Goal: Task Accomplishment & Management: Use online tool/utility

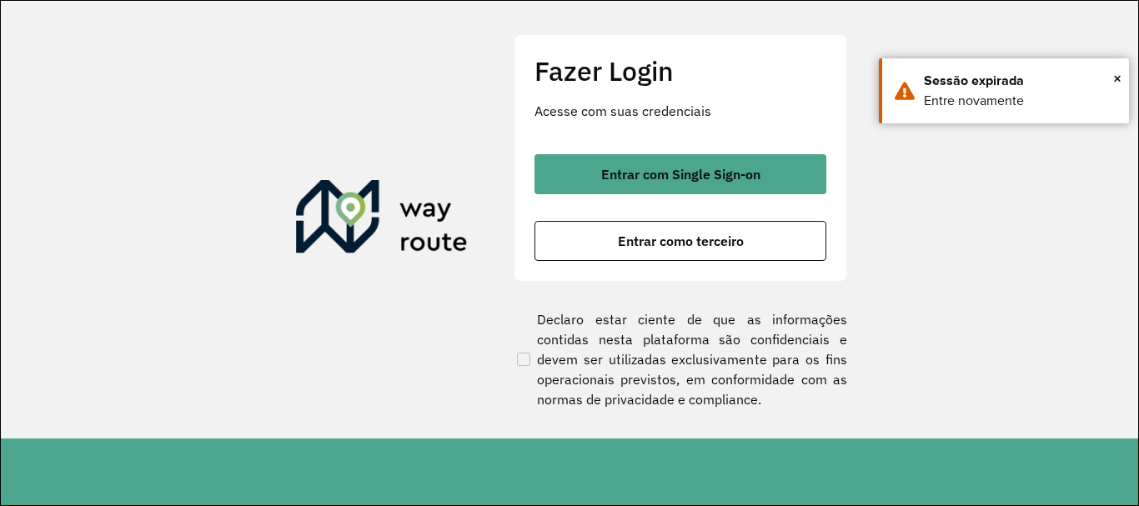
scroll to position [1093, 0]
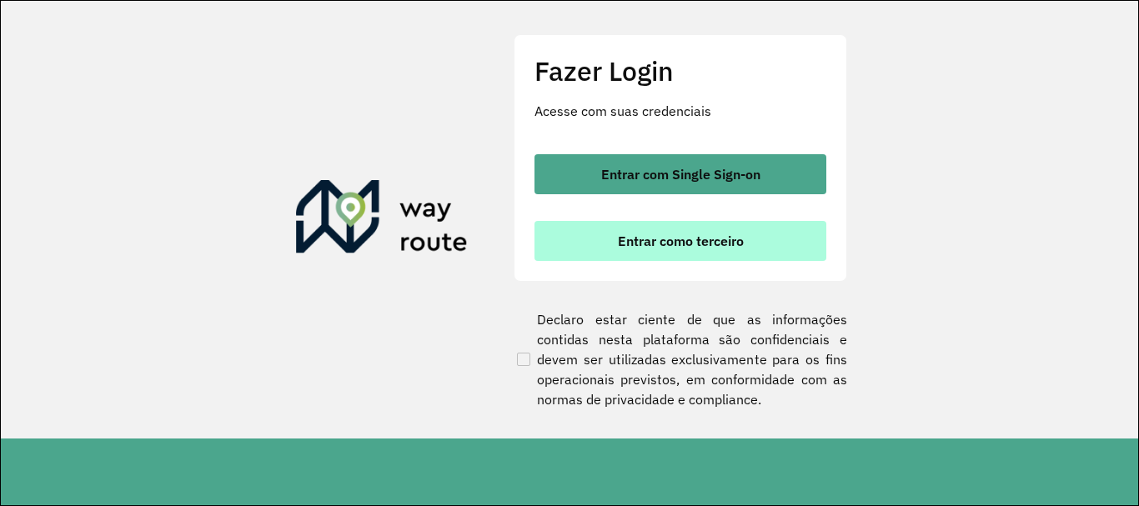
click at [729, 229] on button "Entrar como terceiro" at bounding box center [680, 241] width 292 height 40
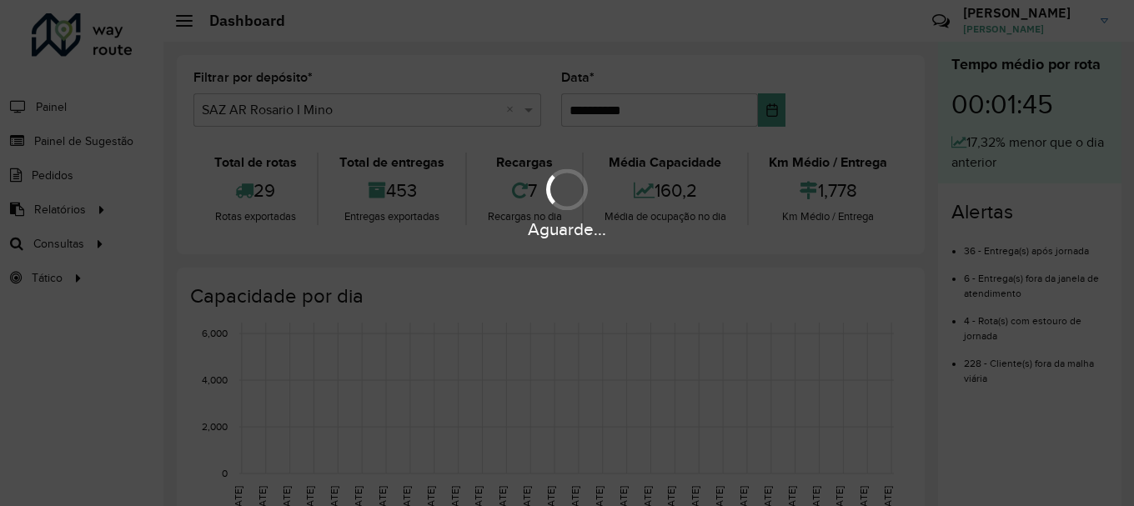
scroll to position [1093, 0]
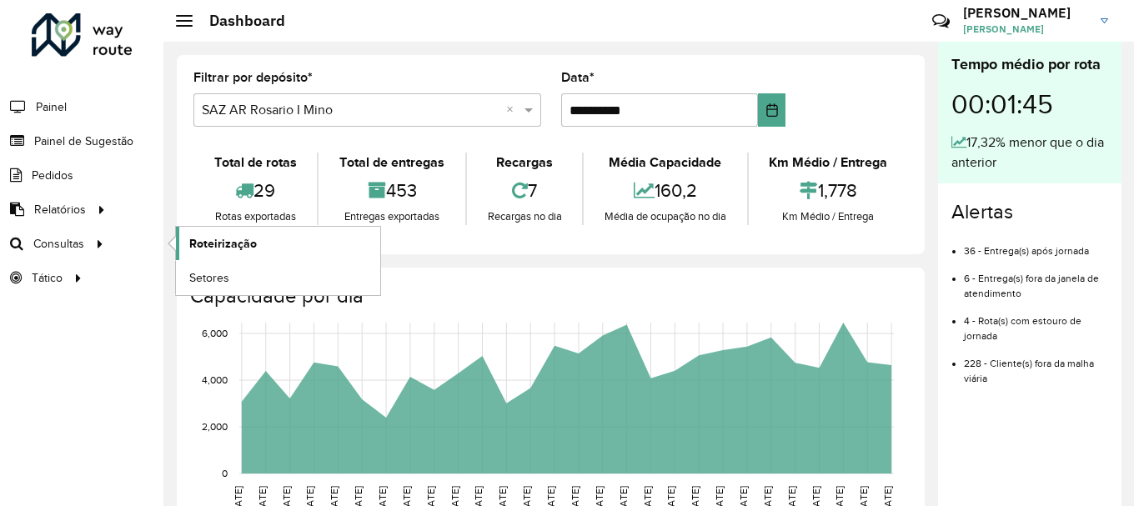
click at [203, 242] on span "Roteirização" at bounding box center [223, 244] width 68 height 18
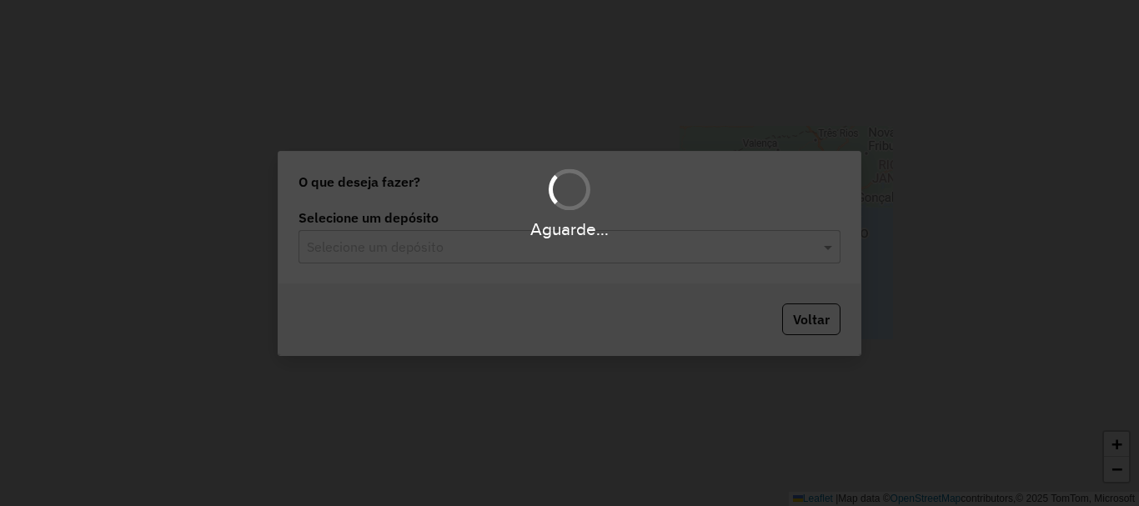
scroll to position [1093, 0]
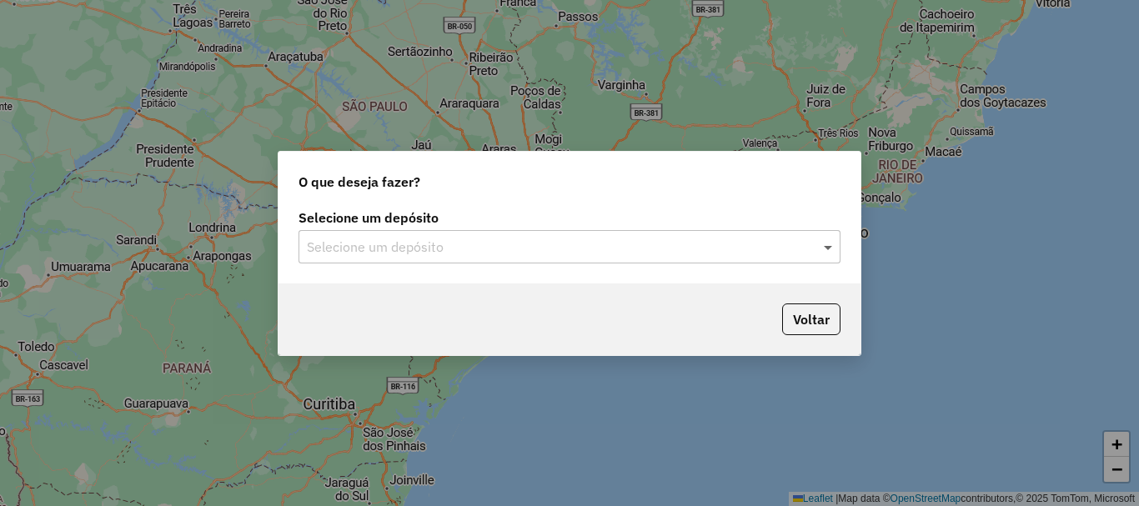
click at [830, 246] on span at bounding box center [830, 247] width 21 height 20
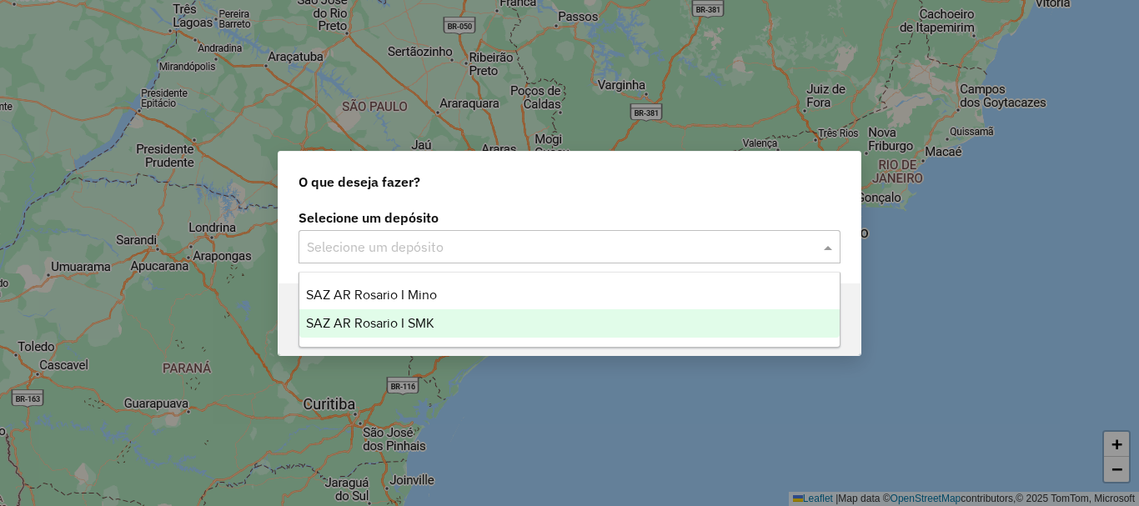
click at [412, 324] on span "SAZ AR Rosario I SMK" at bounding box center [370, 323] width 128 height 14
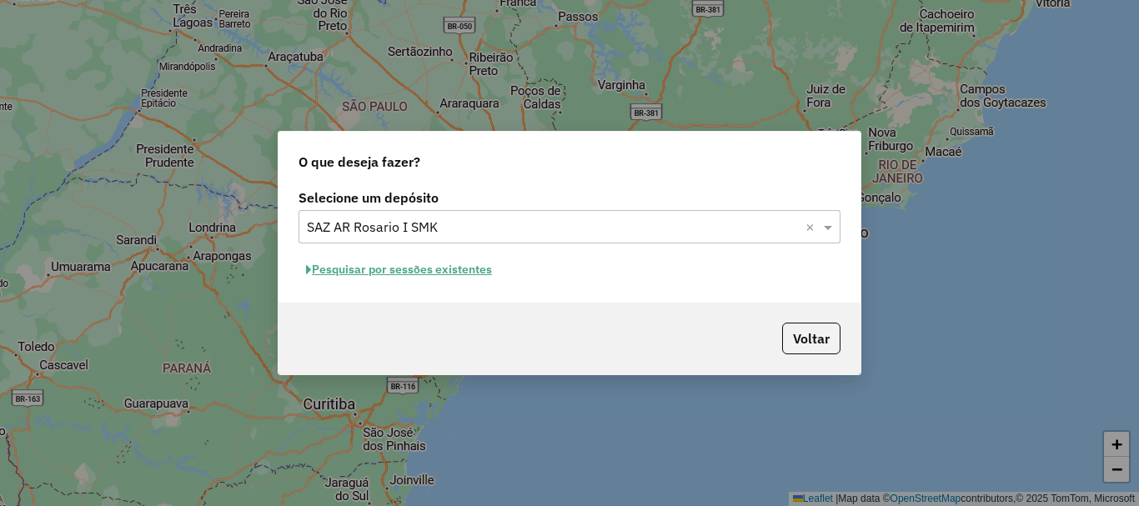
click at [413, 272] on button "Pesquisar por sessões existentes" at bounding box center [398, 270] width 201 height 26
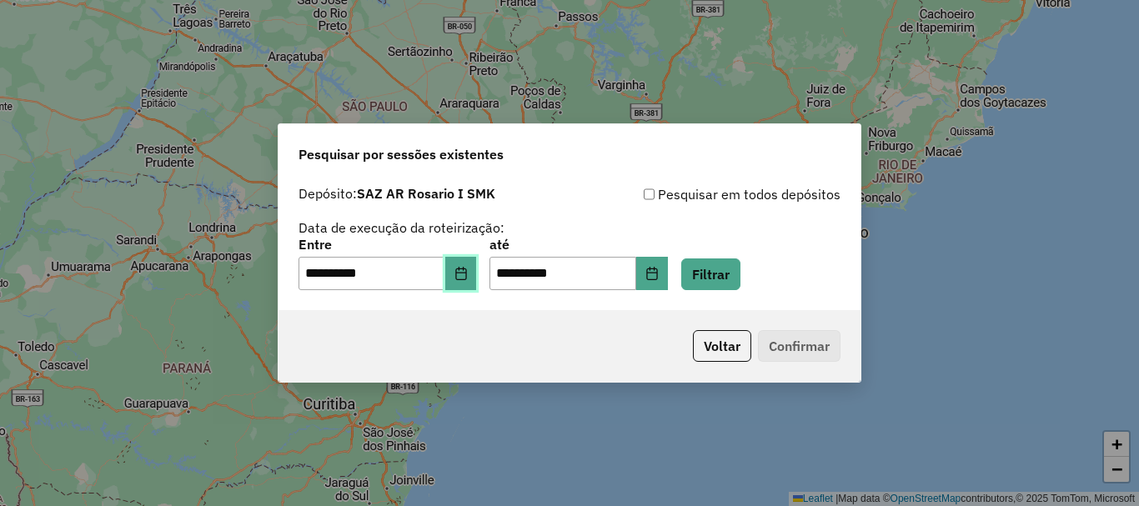
click at [464, 282] on button "Choose Date" at bounding box center [461, 273] width 32 height 33
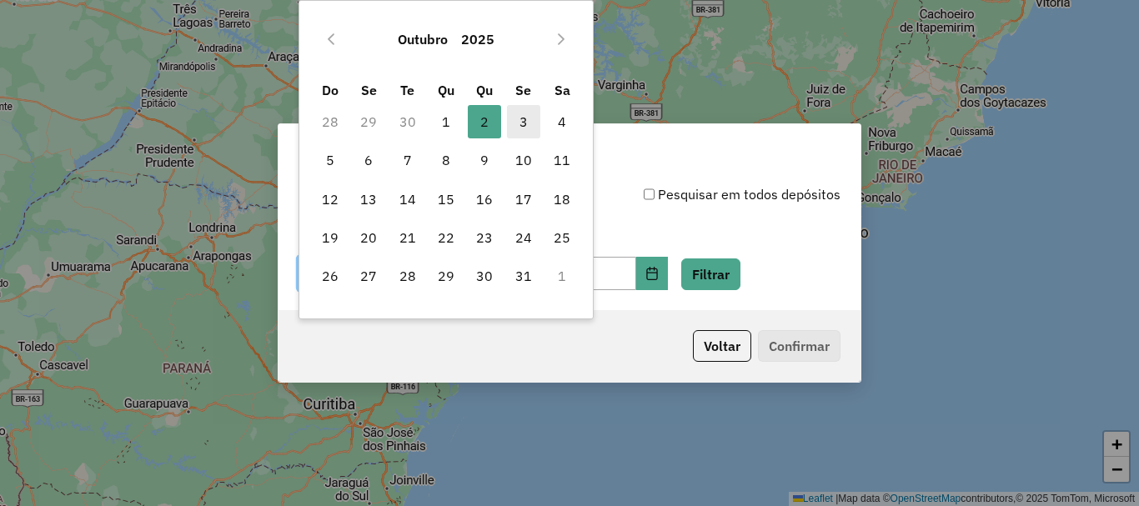
click at [518, 119] on span "3" at bounding box center [523, 121] width 33 height 33
type input "**********"
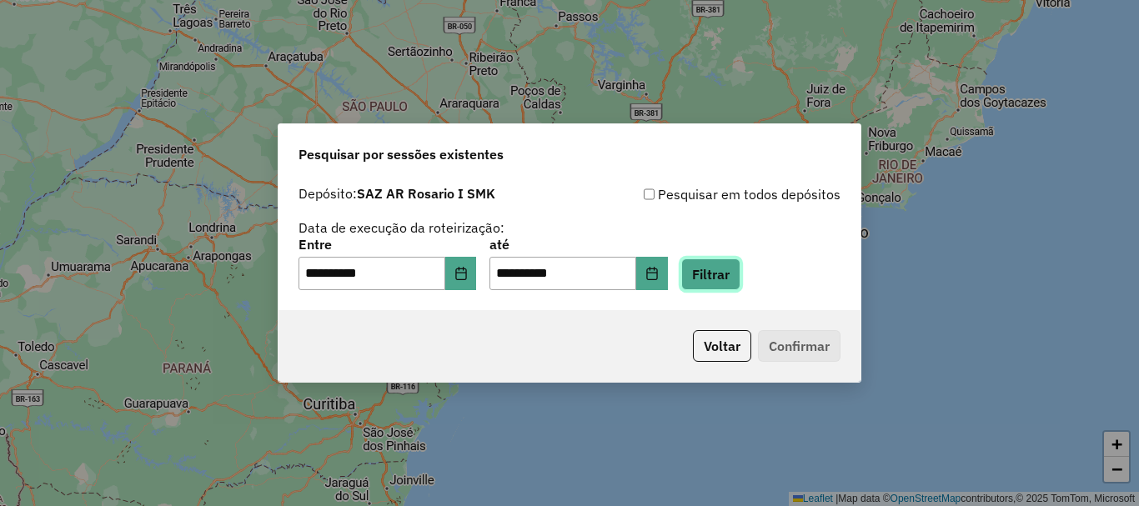
click at [734, 273] on button "Filtrar" at bounding box center [710, 274] width 59 height 32
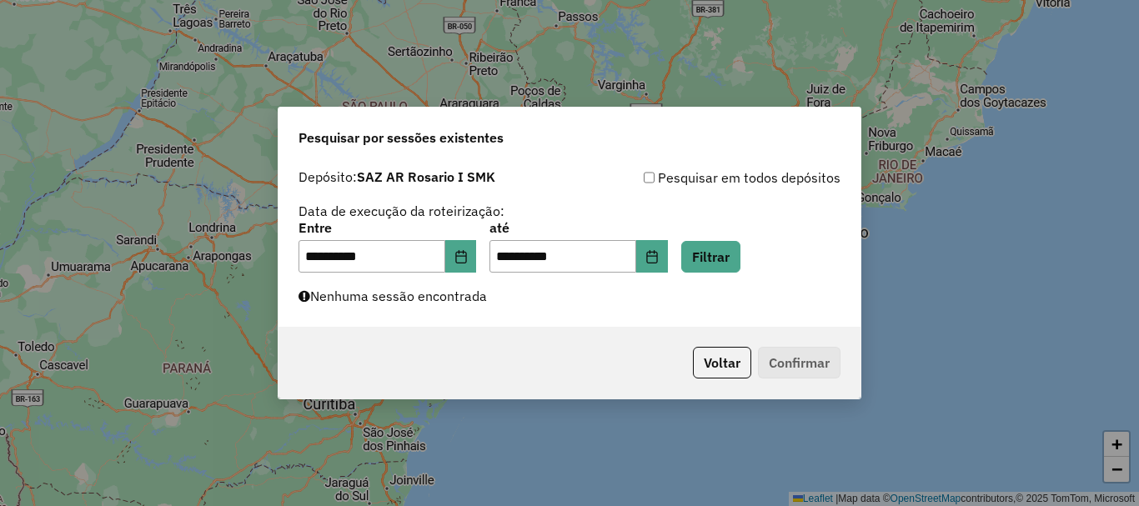
click at [743, 303] on div "**********" at bounding box center [569, 244] width 582 height 167
click at [739, 257] on button "Filtrar" at bounding box center [710, 257] width 59 height 32
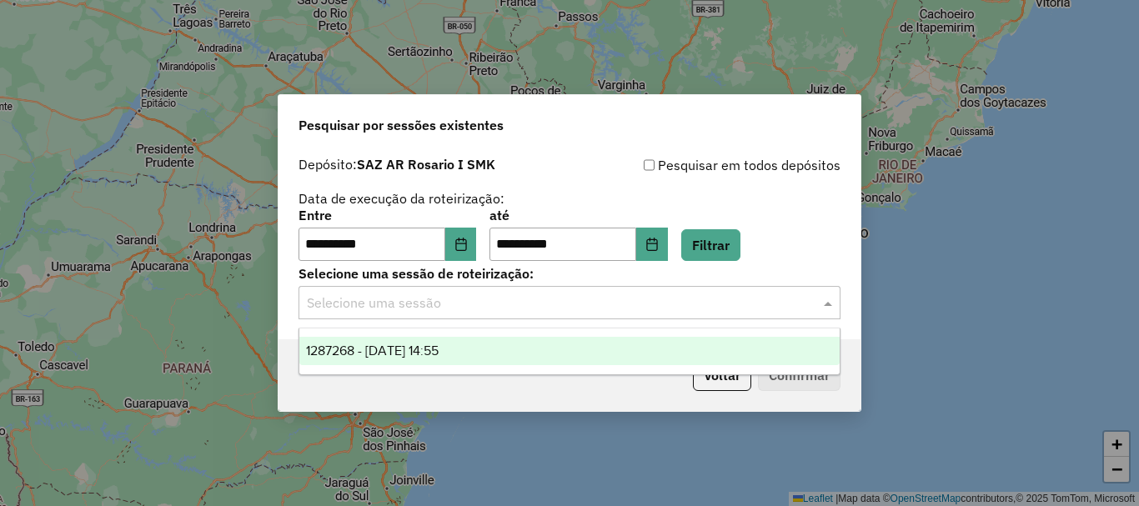
click at [830, 304] on span at bounding box center [830, 303] width 21 height 20
click at [424, 349] on span "1287268 - 03/10/2025 14:55" at bounding box center [372, 350] width 133 height 14
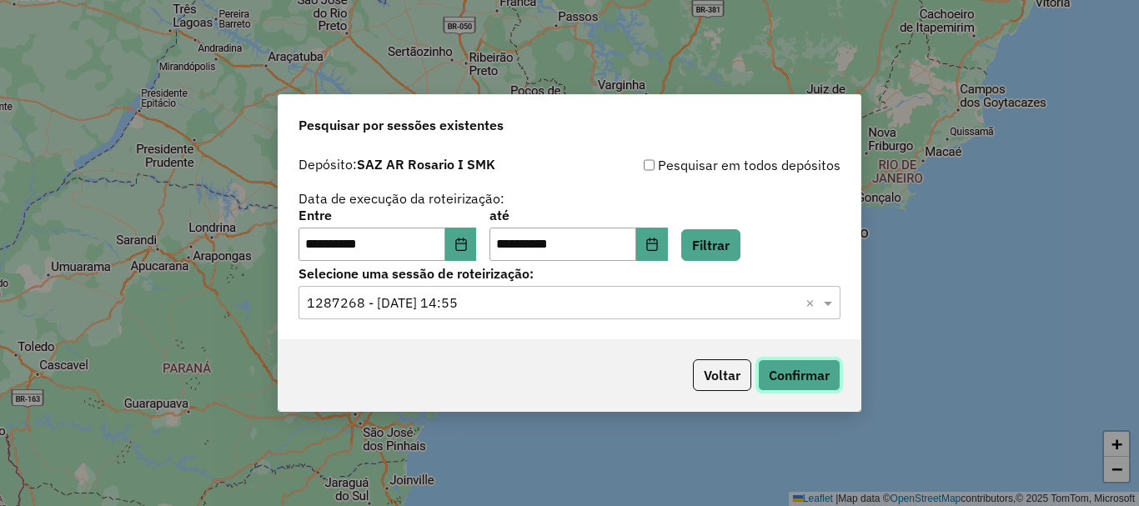
click at [829, 375] on button "Confirmar" at bounding box center [799, 375] width 83 height 32
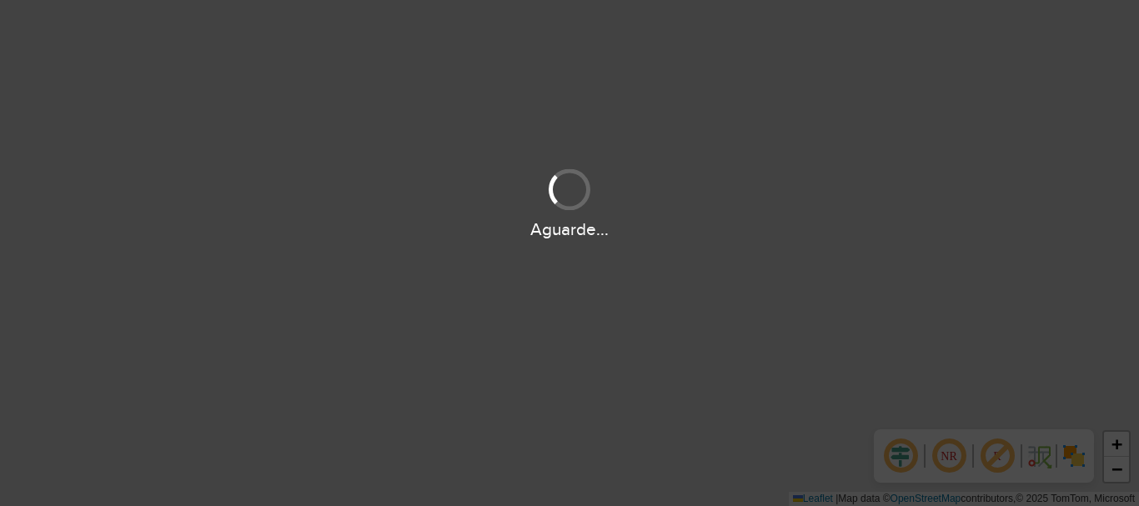
scroll to position [1093, 0]
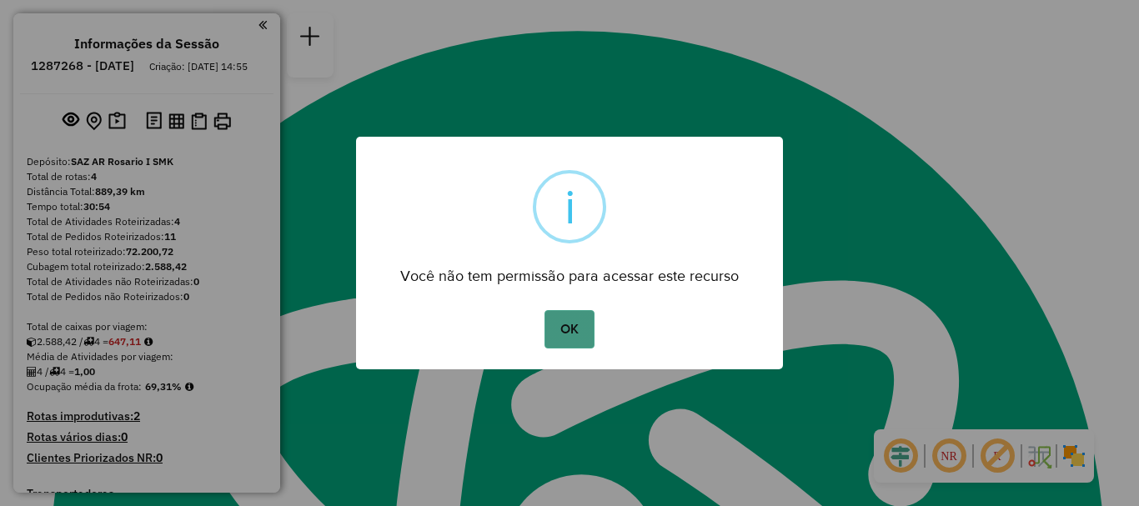
click at [567, 330] on button "OK" at bounding box center [568, 329] width 49 height 38
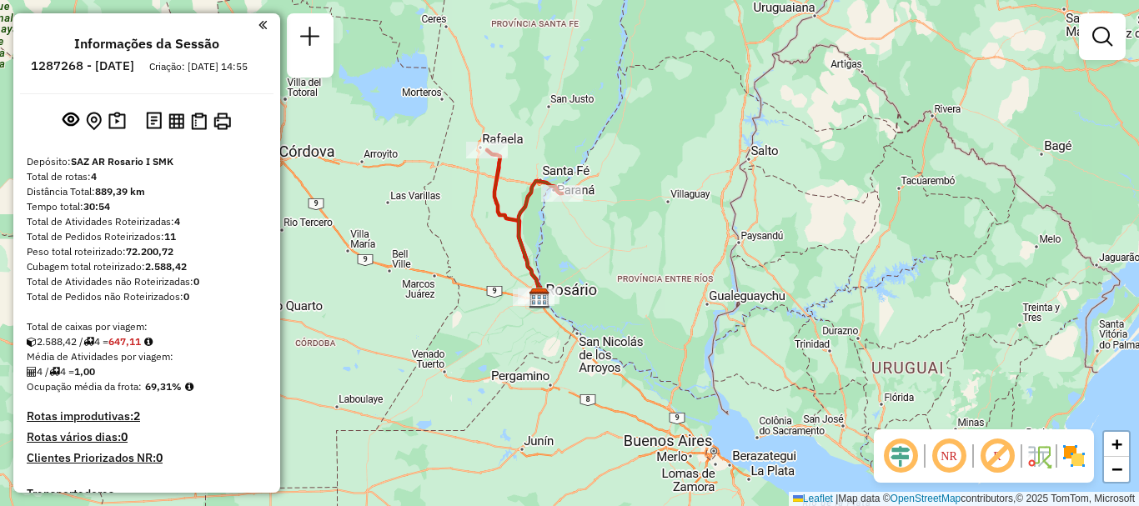
drag, startPoint x: 527, startPoint y: 64, endPoint x: 515, endPoint y: 248, distance: 183.8
click at [519, 248] on icon at bounding box center [540, 240] width 43 height 118
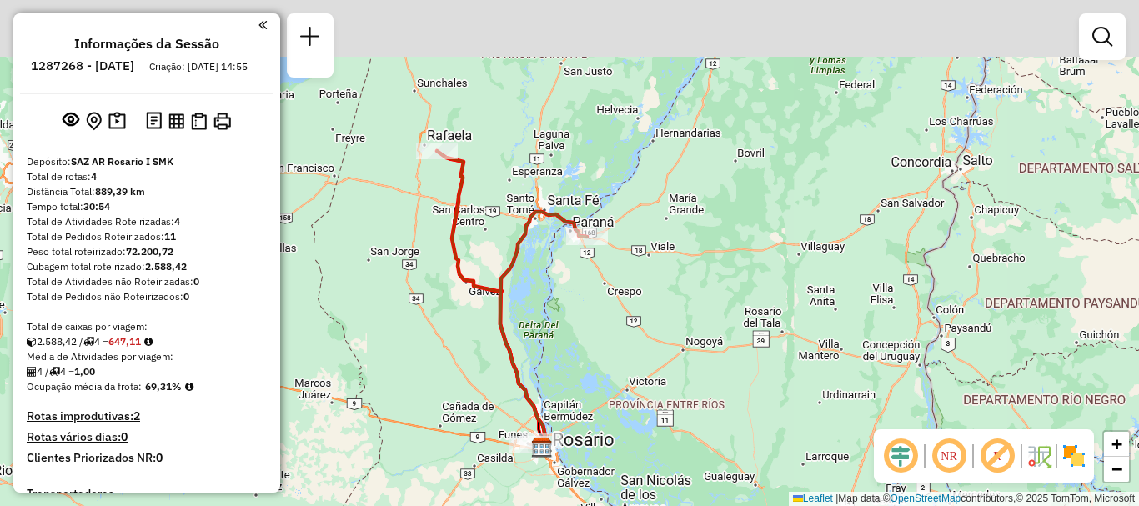
drag, startPoint x: 479, startPoint y: 178, endPoint x: 482, endPoint y: 198, distance: 19.5
click at [482, 198] on div "Janela de atendimento Grade de atendimento Capacidade Transportadoras Veículos …" at bounding box center [569, 253] width 1139 height 506
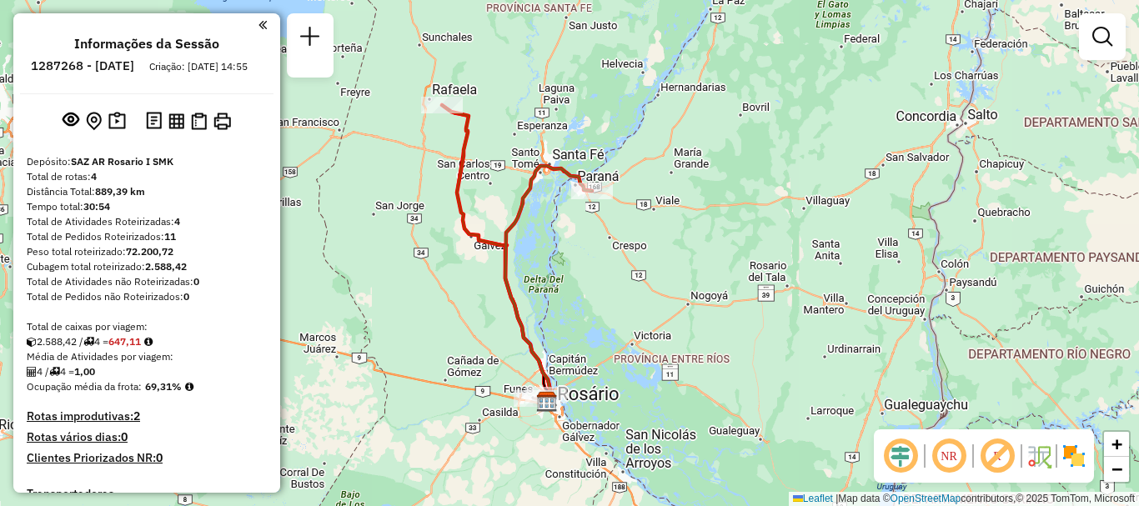
drag, startPoint x: 466, startPoint y: 298, endPoint x: 474, endPoint y: 145, distance: 152.8
click at [474, 149] on icon at bounding box center [496, 253] width 108 height 297
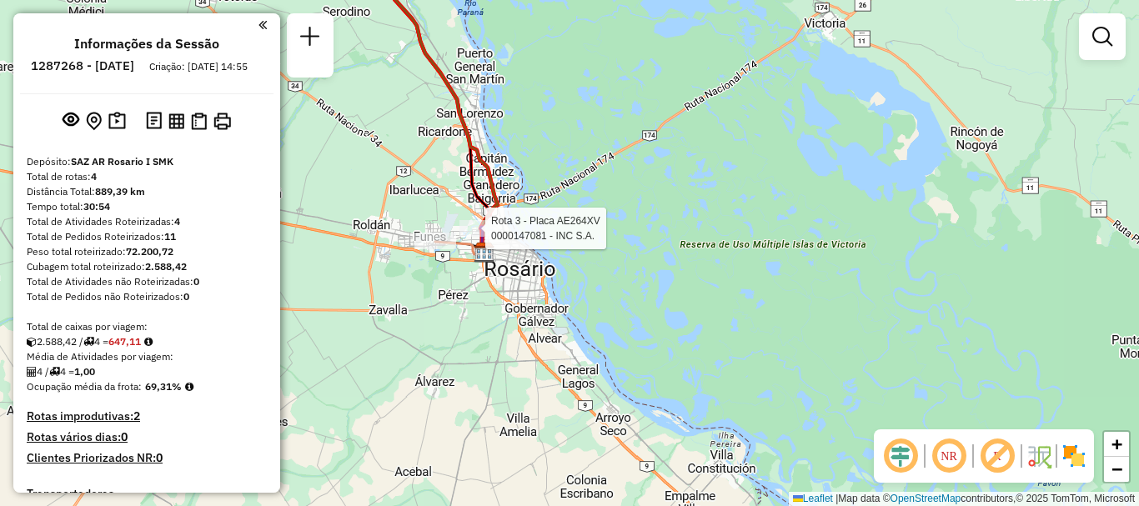
select select "**********"
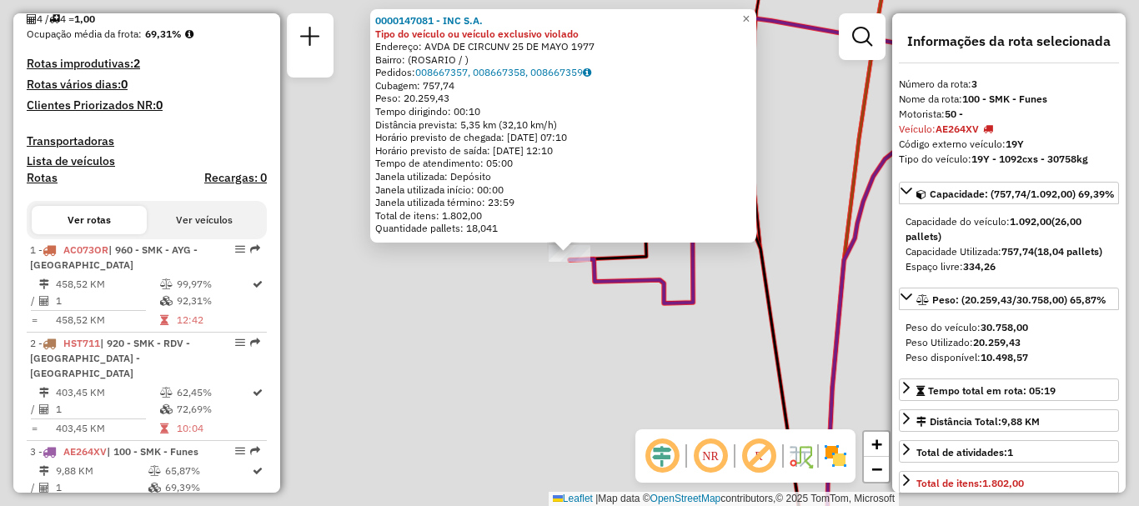
scroll to position [486, 0]
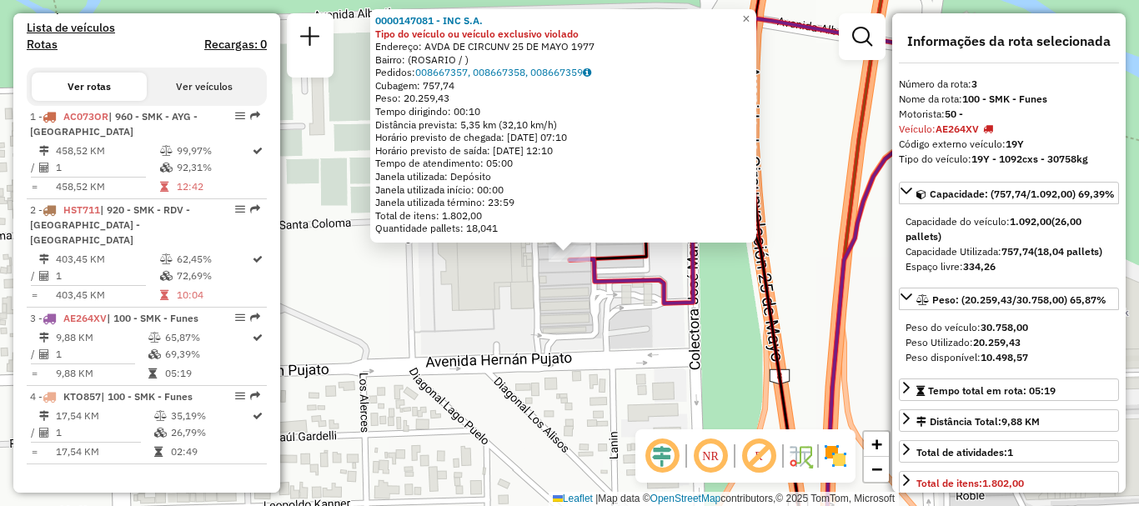
click at [505, 276] on div "0000147081 - INC S.A. Tipo do veículo ou veículo exclusivo violado Endereço: AV…" at bounding box center [569, 253] width 1139 height 506
